Goal: Navigation & Orientation: Understand site structure

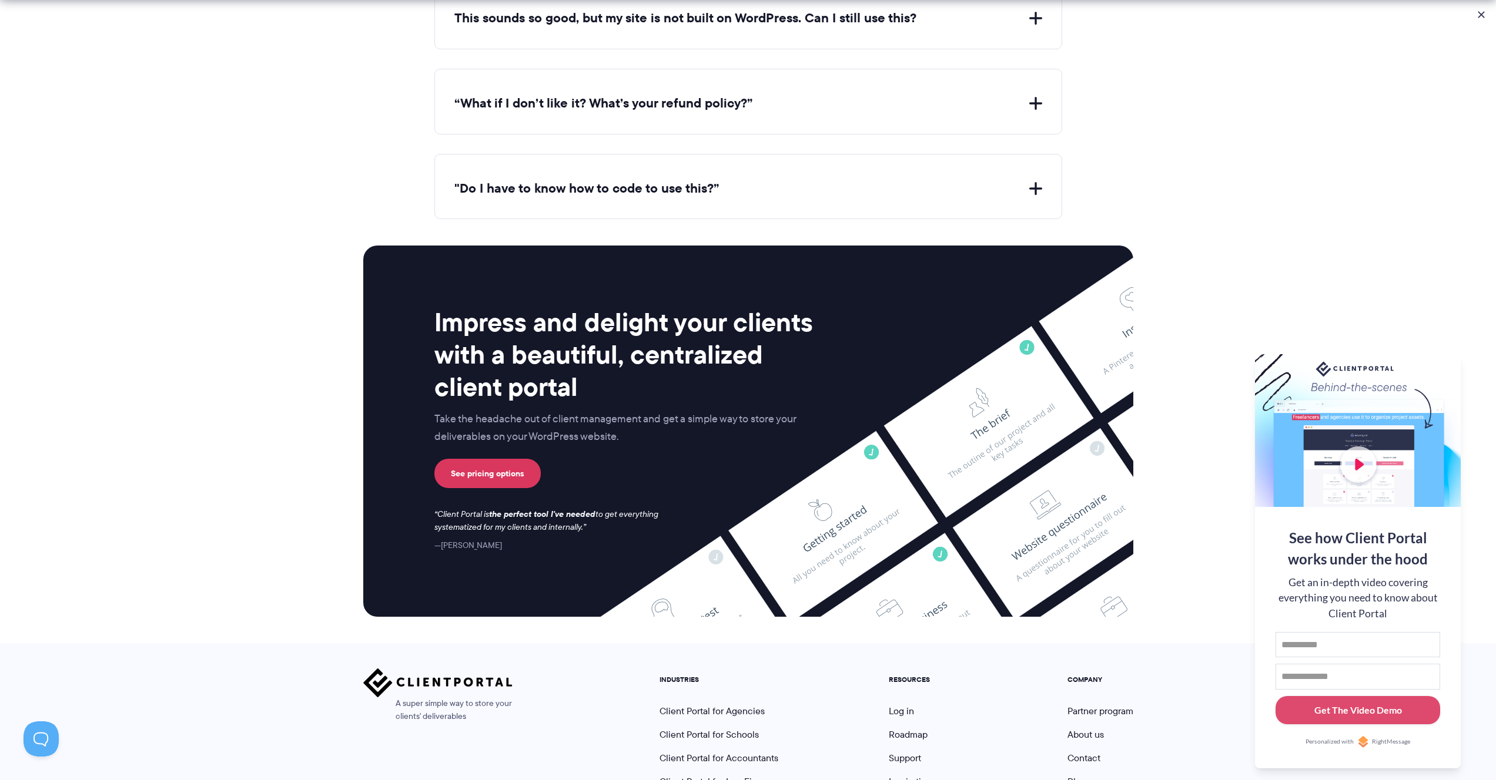
scroll to position [4613, 0]
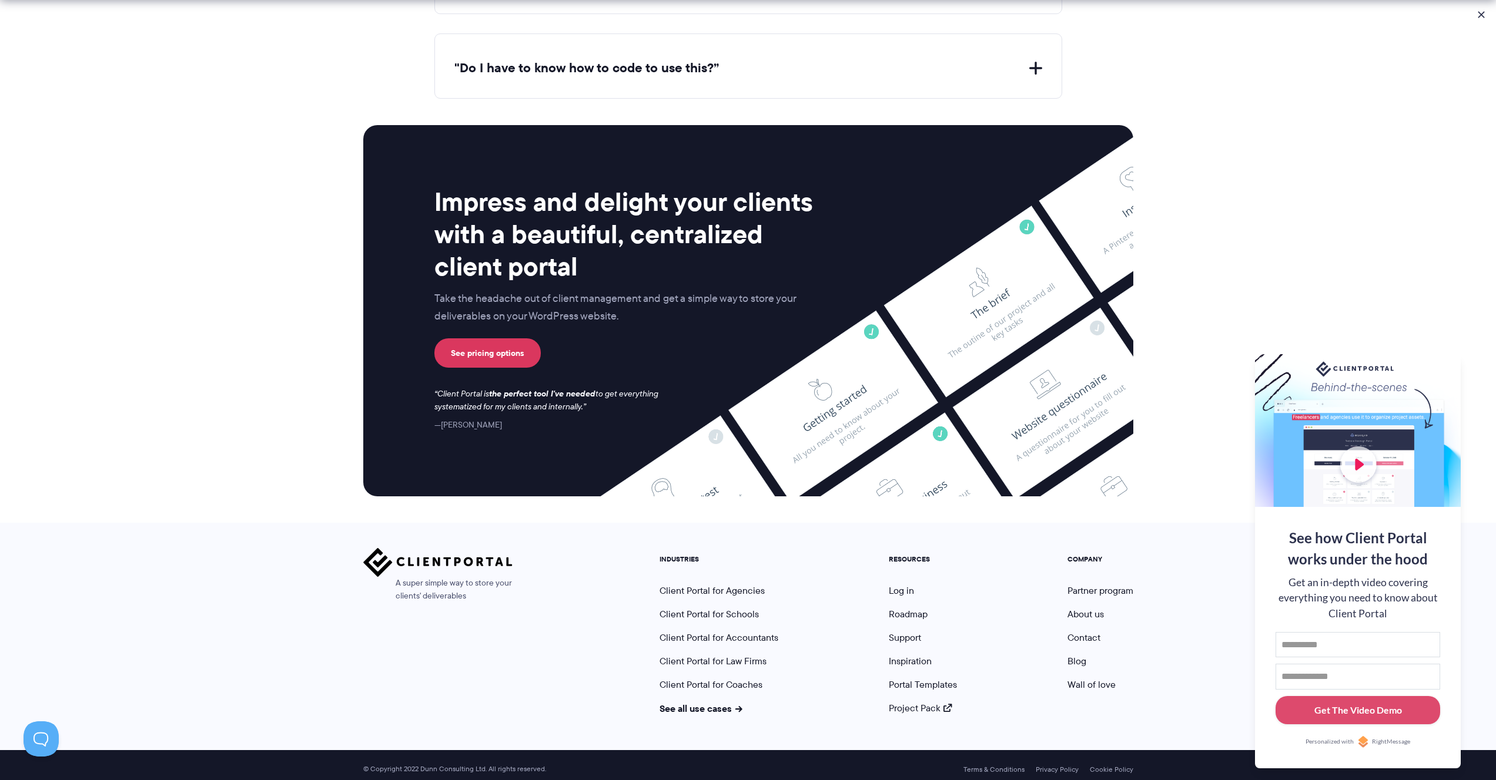
click at [286, 130] on section "Impress and delight your clients with a beautiful, centralized client portal Ta…" at bounding box center [748, 311] width 1496 height 424
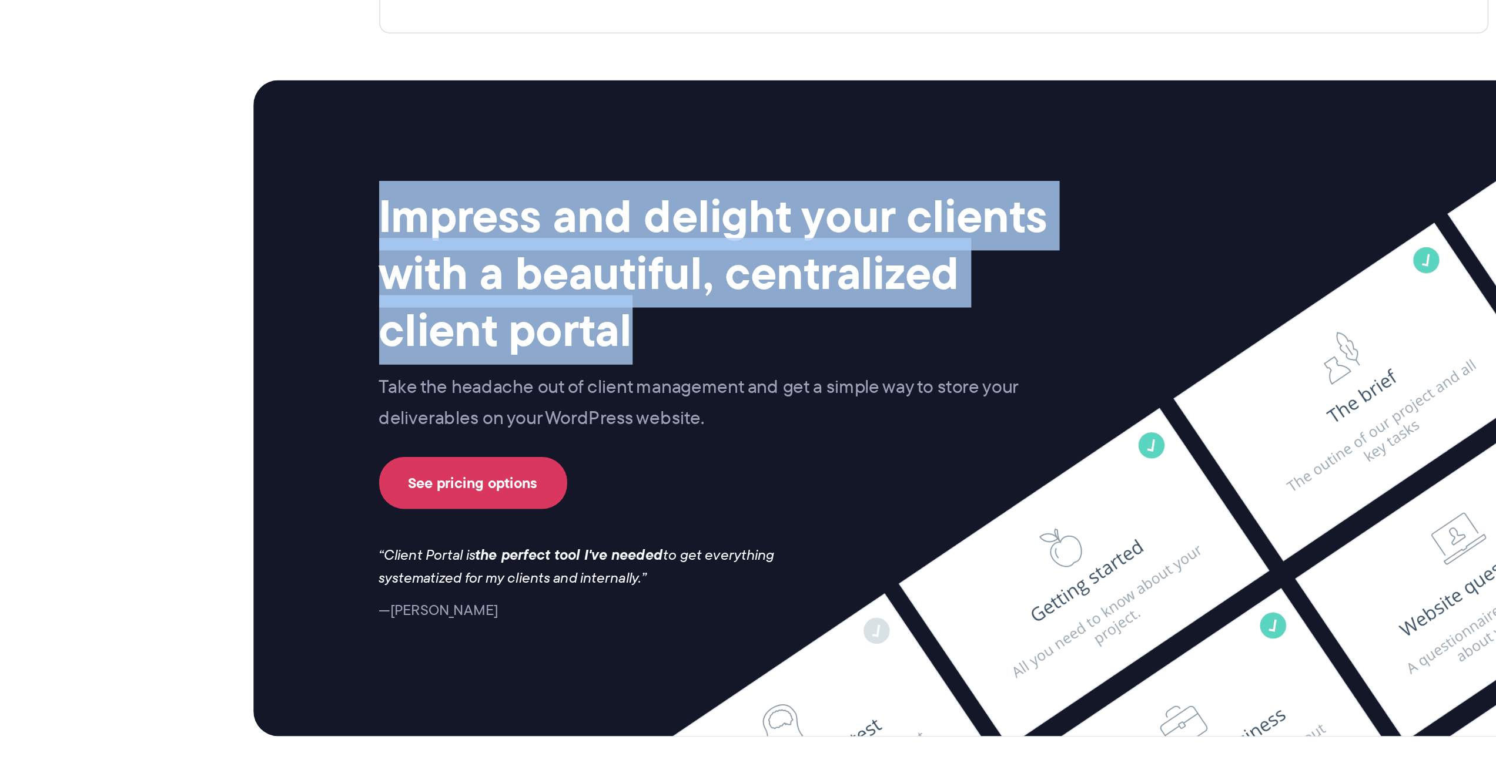
drag, startPoint x: 576, startPoint y: 257, endPoint x: 407, endPoint y: 184, distance: 184.0
click at [407, 184] on div "Impress and delight your clients with a beautiful, centralized client portal Ta…" at bounding box center [748, 310] width 770 height 371
copy h2 "Impress and delight your clients with a beautiful, centralized client portal"
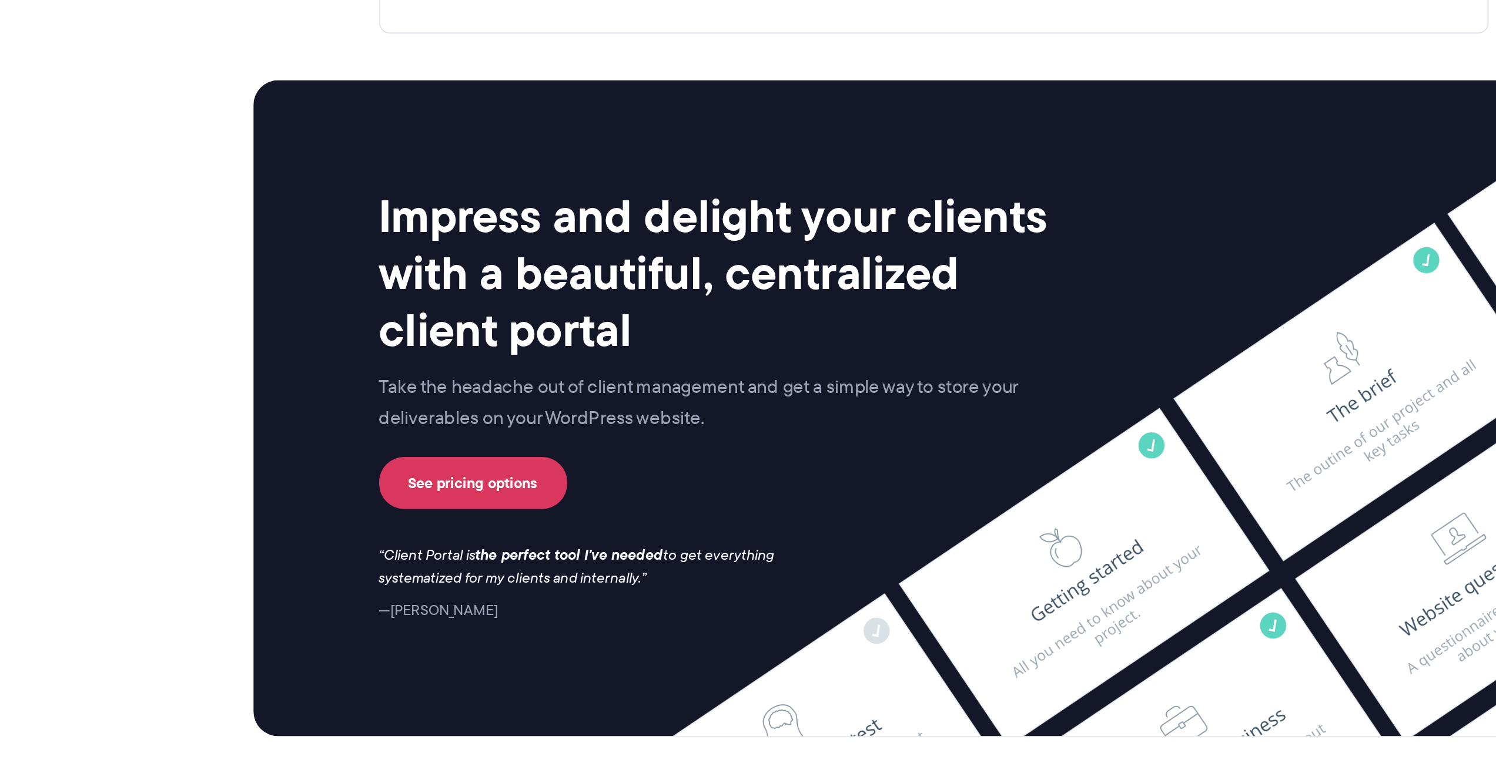
click at [397, 215] on div "Impress and delight your clients with a beautiful, centralized client portal Ta…" at bounding box center [748, 310] width 770 height 371
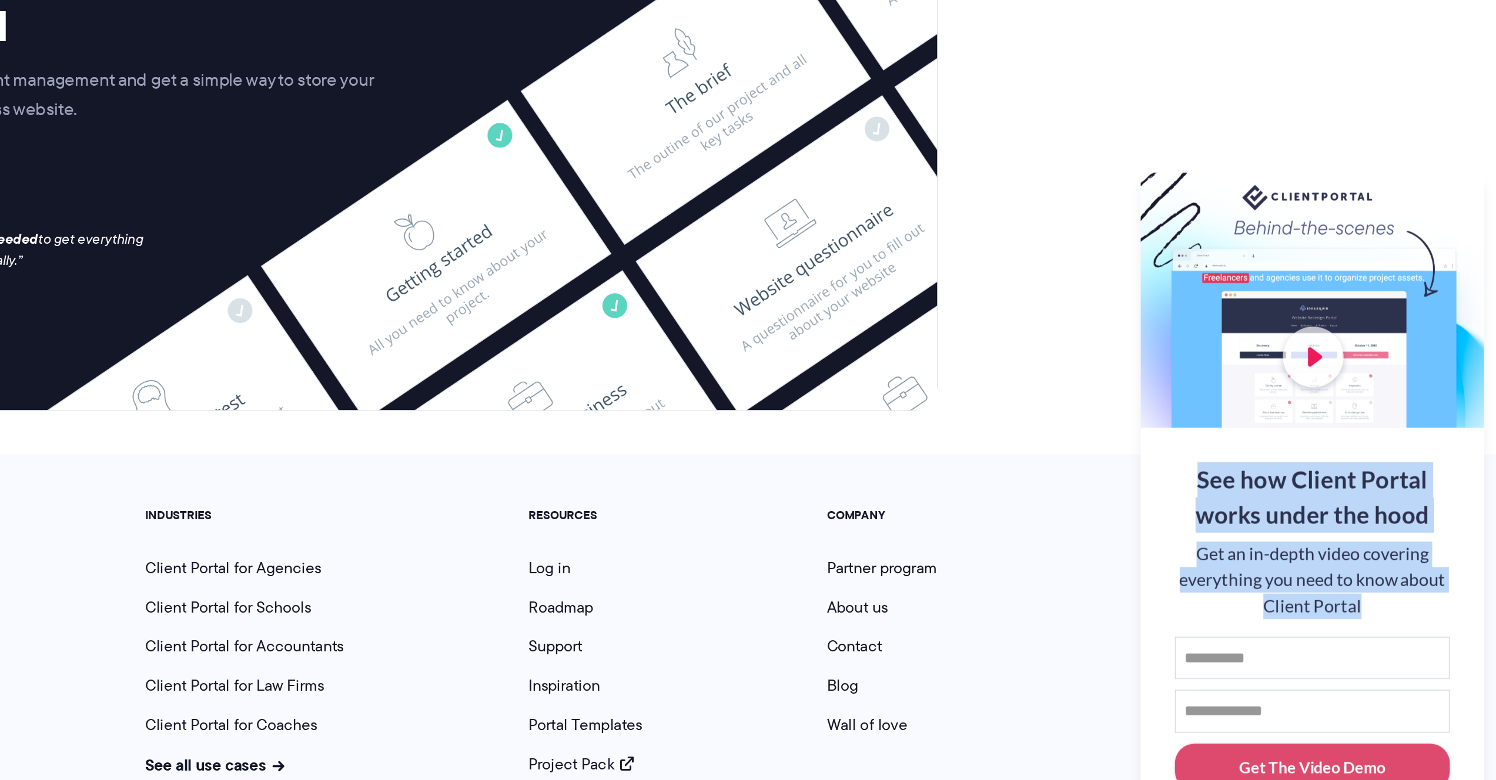
drag, startPoint x: 1288, startPoint y: 538, endPoint x: 1409, endPoint y: 617, distance: 144.4
click at [1409, 617] on div "See how Client Portal works under the hood Get an in-depth video covering every…" at bounding box center [1358, 638] width 206 height 262
copy div "See how Client Portal works under the hood Get an in-depth video covering every…"
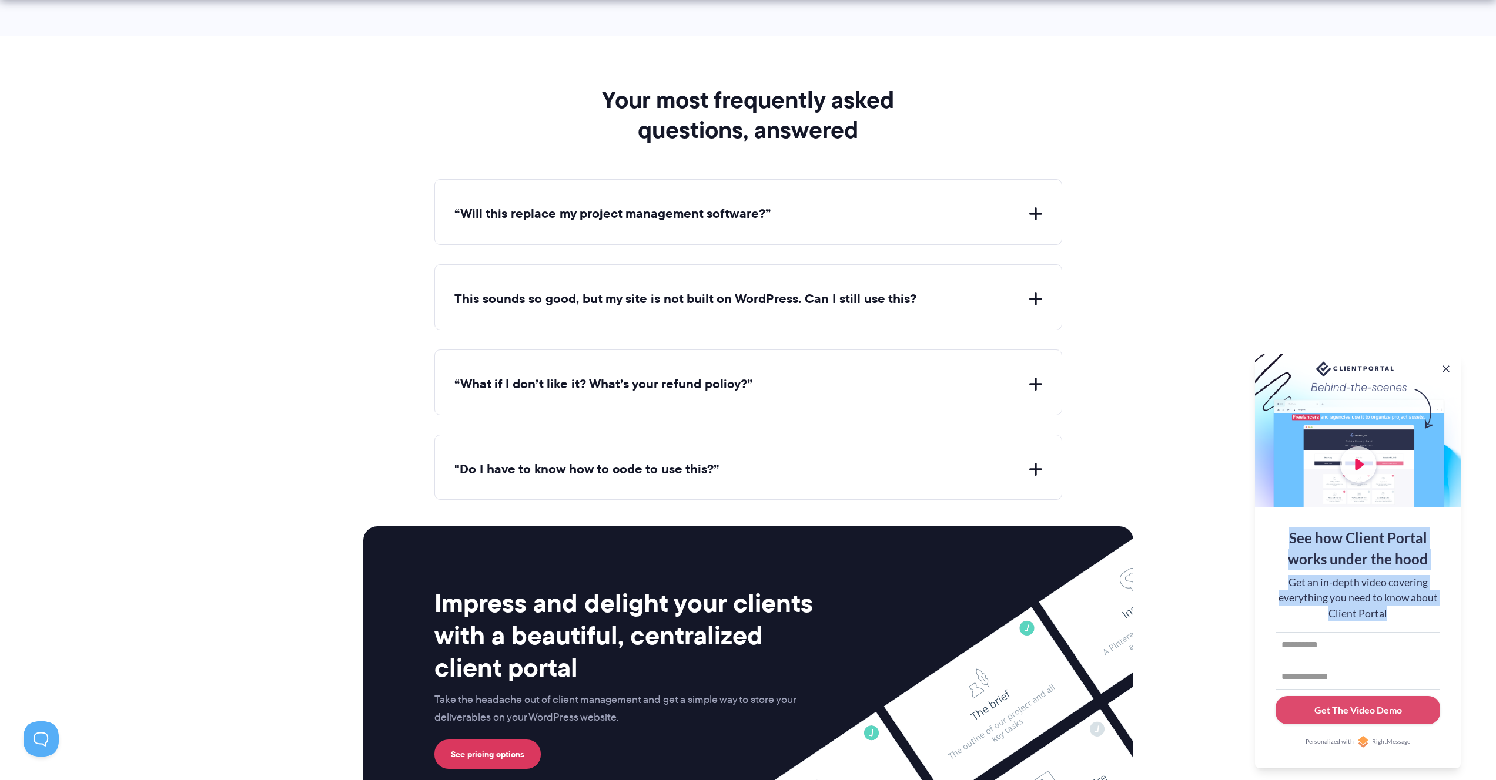
scroll to position [4522, 0]
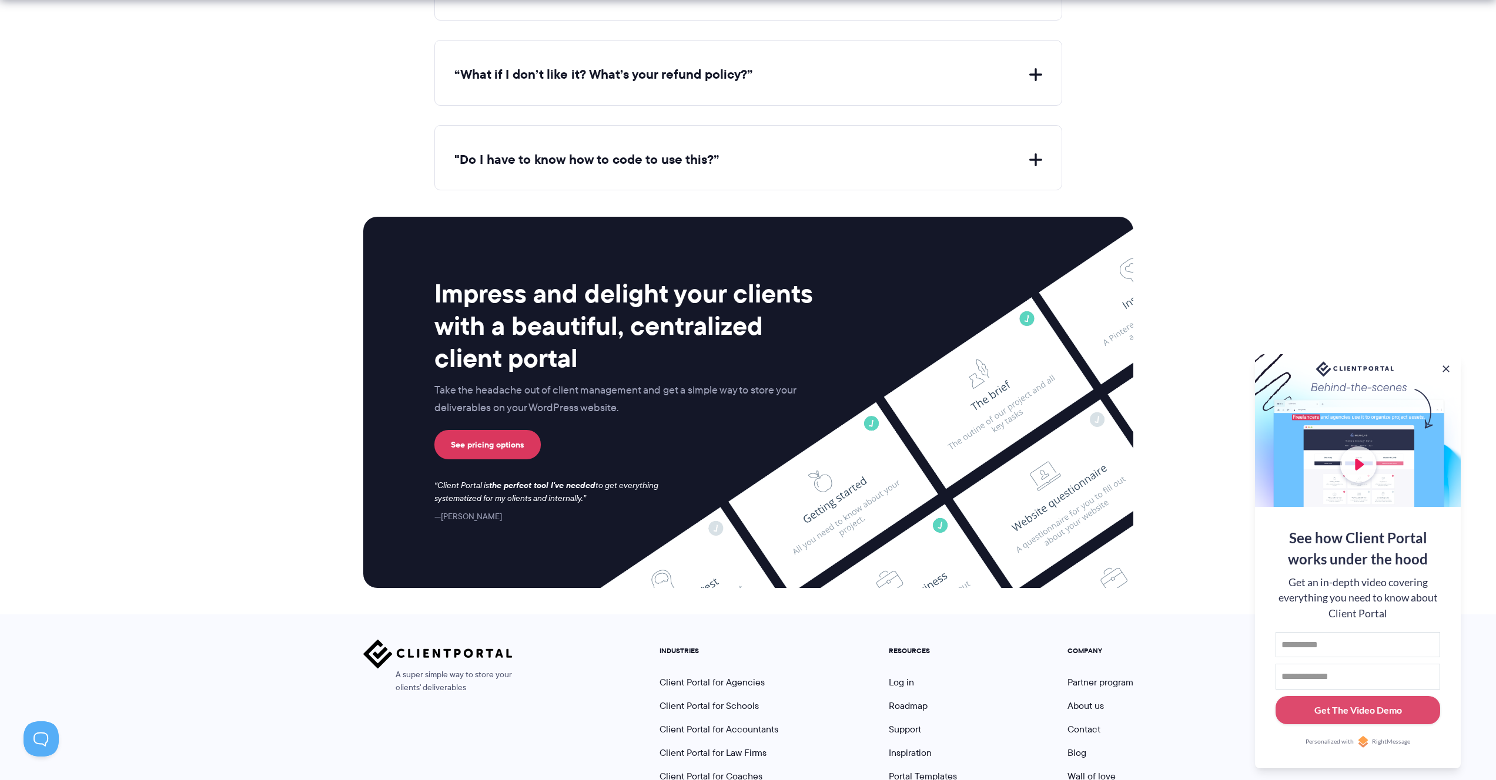
click at [232, 380] on section "Impress and delight your clients with a beautiful, centralized client portal Ta…" at bounding box center [748, 402] width 1496 height 424
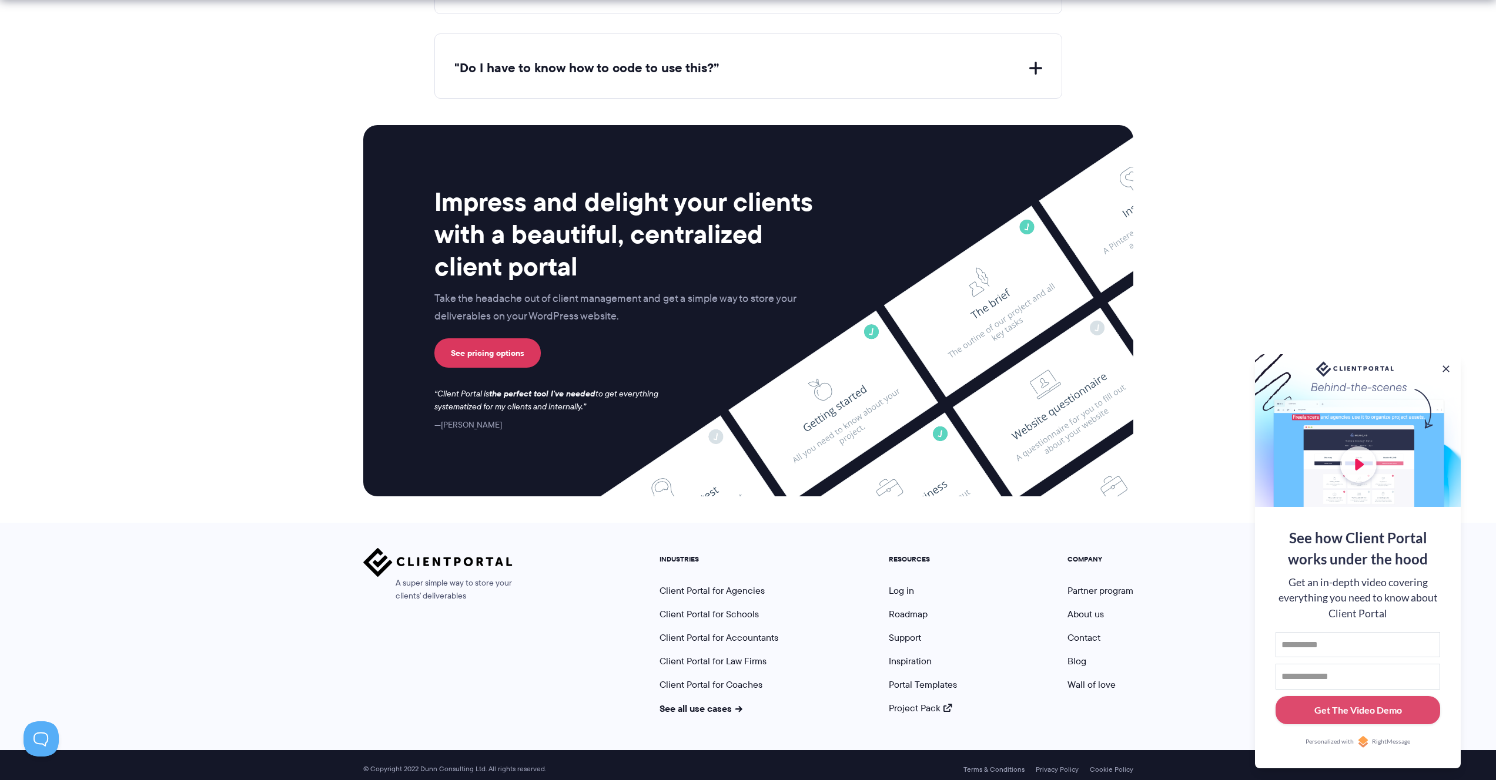
scroll to position [4602, 0]
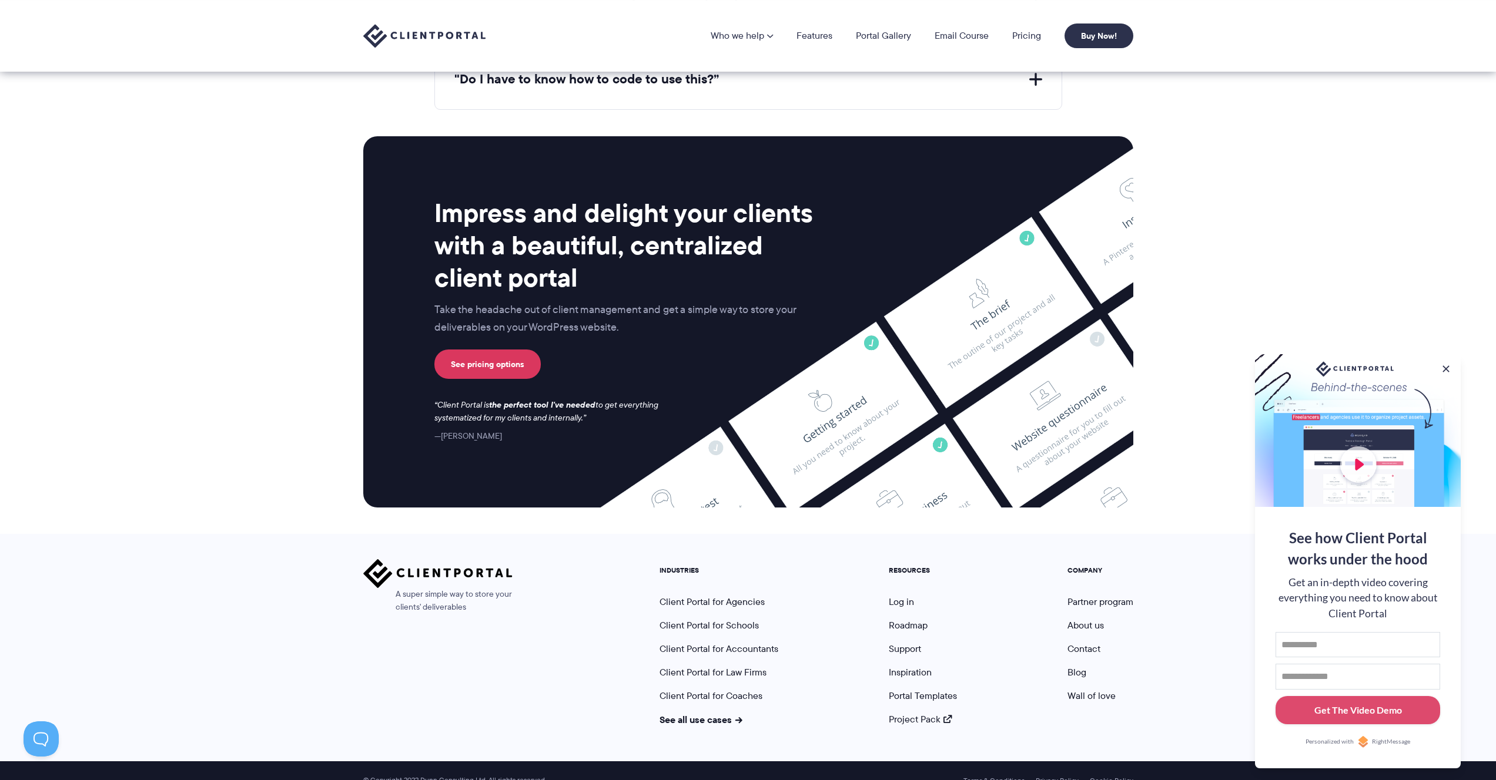
click at [1192, 326] on section "Impress and delight your clients with a beautiful, centralized client portal Ta…" at bounding box center [748, 322] width 1496 height 424
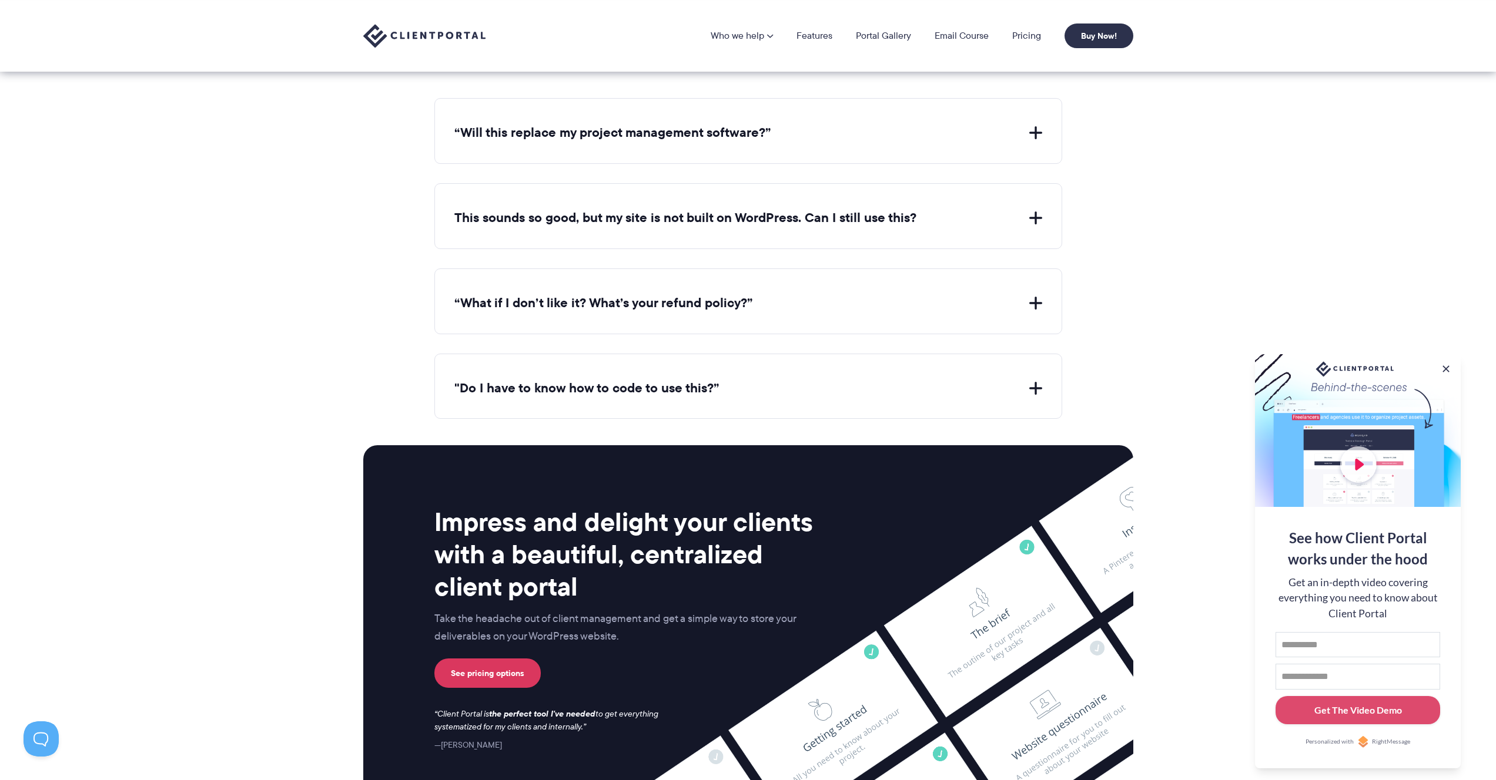
scroll to position [4193, 0]
